Goal: Obtain resource: Download file/media

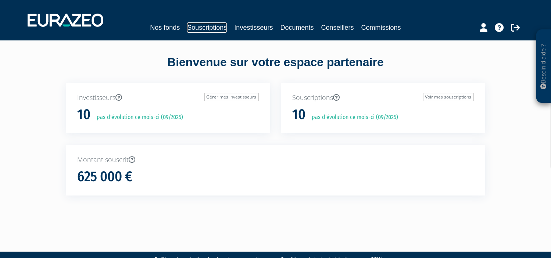
click at [214, 29] on link "Souscriptions" at bounding box center [207, 27] width 40 height 10
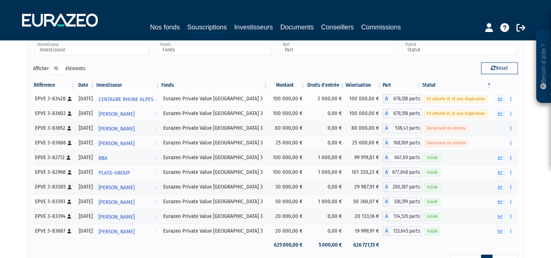
scroll to position [49, 0]
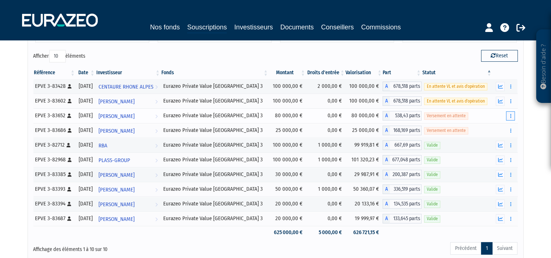
click at [510, 117] on icon "button" at bounding box center [510, 116] width 1 height 5
click at [488, 132] on link "Documents" at bounding box center [485, 129] width 55 height 12
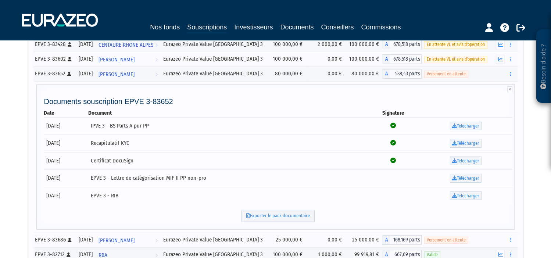
scroll to position [93, 0]
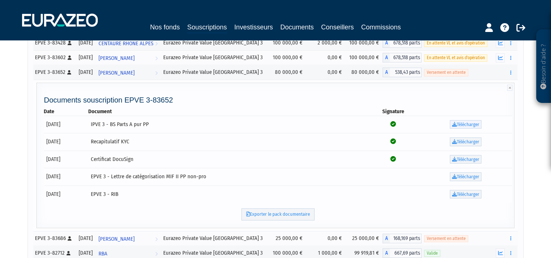
click at [466, 125] on link "Télécharger" at bounding box center [466, 124] width 32 height 9
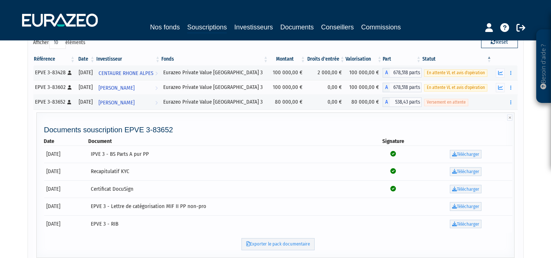
scroll to position [63, 0]
